Goal: Task Accomplishment & Management: Use online tool/utility

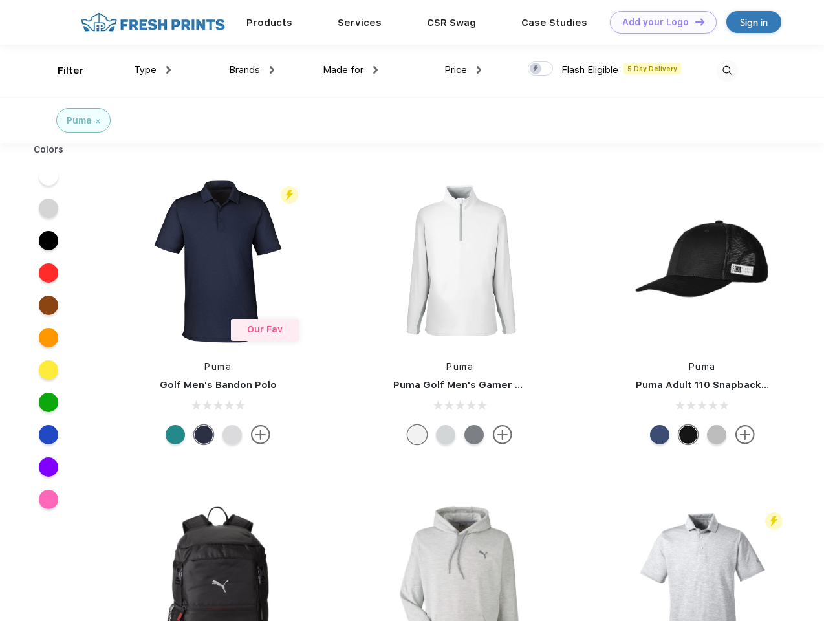
click at [658, 22] on link "Add your Logo Design Tool" at bounding box center [663, 22] width 107 height 23
click at [0, 0] on div "Design Tool" at bounding box center [0, 0] width 0 height 0
click at [694, 21] on link "Add your Logo Design Tool" at bounding box center [663, 22] width 107 height 23
click at [62, 70] on div "Filter" at bounding box center [71, 70] width 27 height 15
click at [153, 70] on span "Type" at bounding box center [145, 70] width 23 height 12
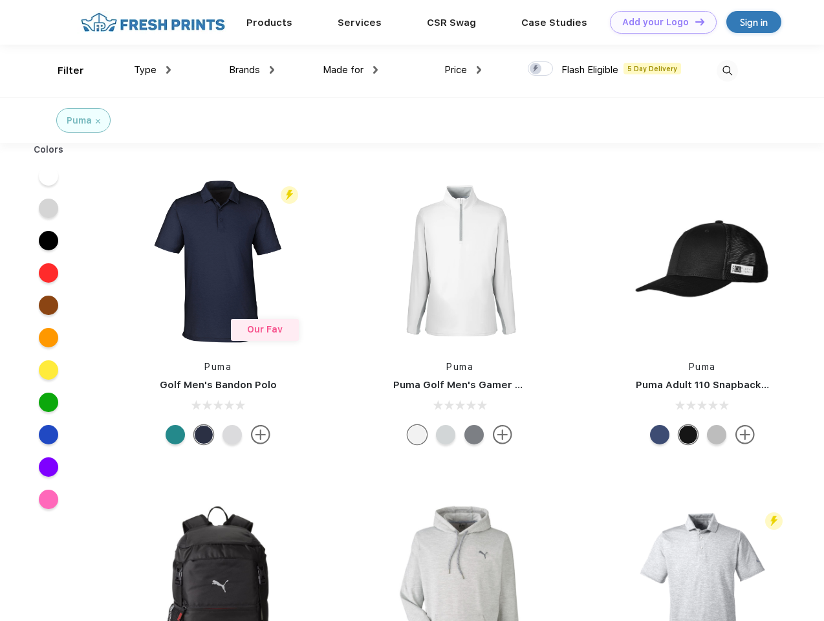
click at [252, 70] on span "Brands" at bounding box center [244, 70] width 31 height 12
click at [350, 70] on span "Made for" at bounding box center [343, 70] width 41 height 12
click at [463, 70] on span "Price" at bounding box center [455, 70] width 23 height 12
click at [541, 69] on div at bounding box center [540, 68] width 25 height 14
click at [536, 69] on input "checkbox" at bounding box center [532, 65] width 8 height 8
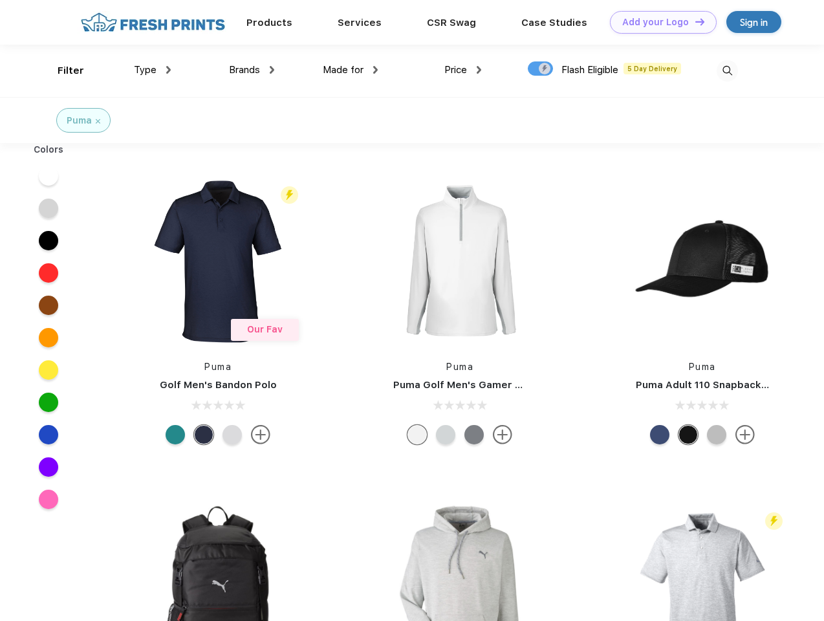
click at [727, 70] on img at bounding box center [727, 70] width 21 height 21
